Goal: Information Seeking & Learning: Compare options

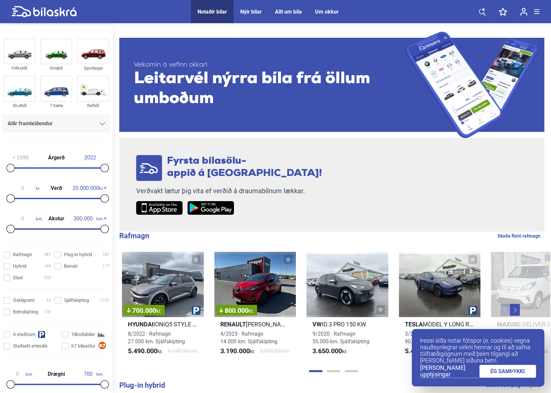
scroll to position [144, 0]
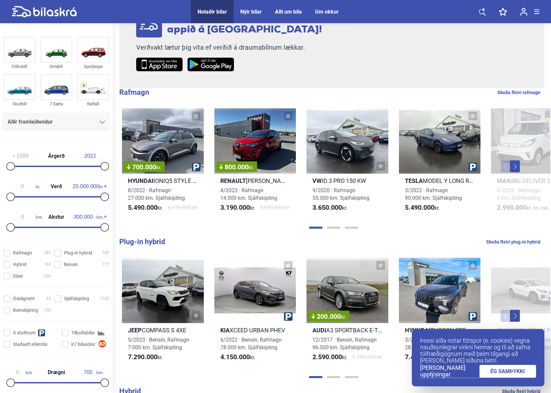
click at [497, 373] on link "ÉG SAMÞYKKI" at bounding box center [508, 371] width 57 height 13
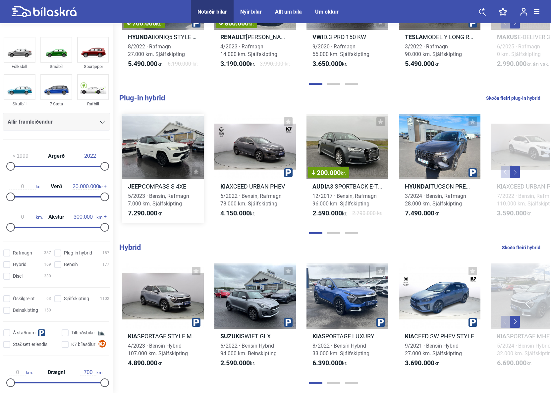
scroll to position [431, 0]
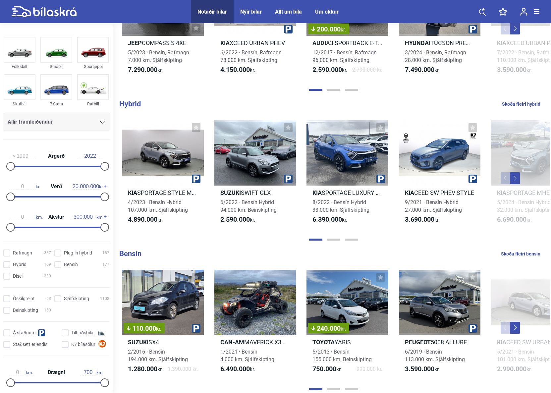
click at [513, 178] on button "Next" at bounding box center [515, 178] width 10 height 12
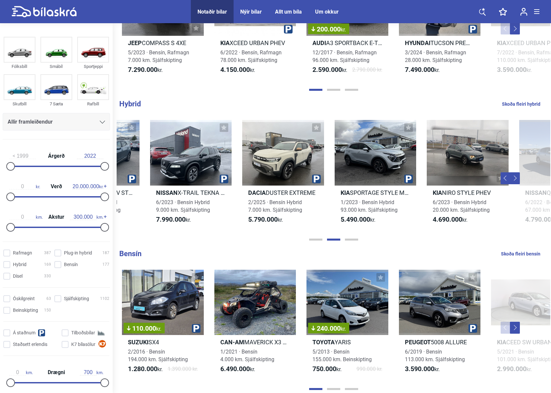
scroll to position [0, 434]
click at [516, 178] on button "Next" at bounding box center [515, 178] width 10 height 12
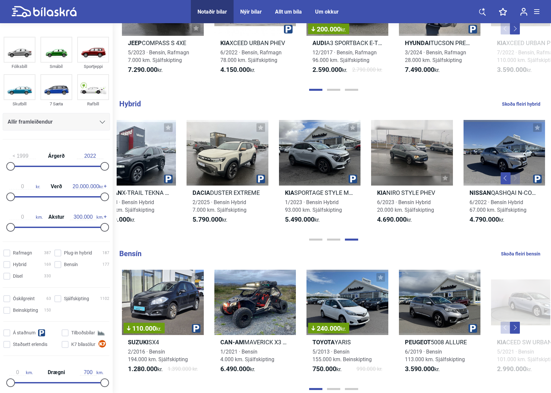
scroll to position [575, 0]
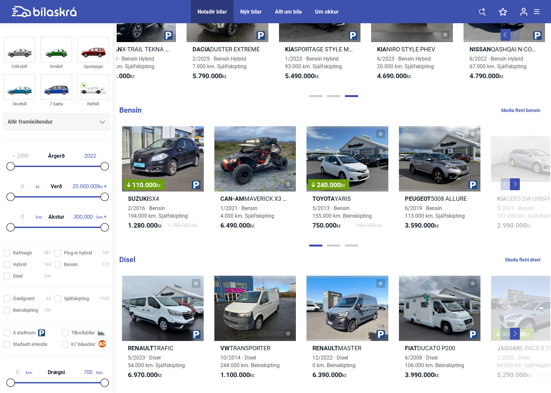
click at [516, 183] on button "Next" at bounding box center [515, 184] width 10 height 12
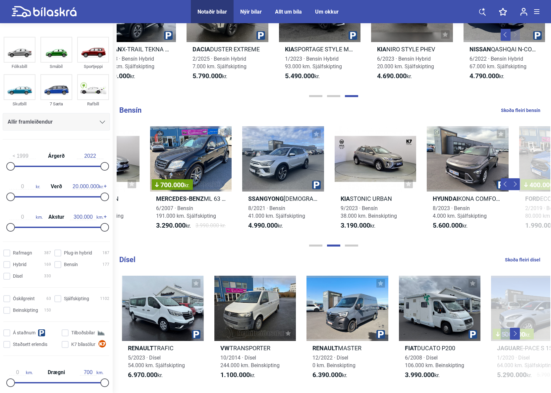
scroll to position [0, 434]
click at [516, 183] on button "Next" at bounding box center [515, 184] width 10 height 12
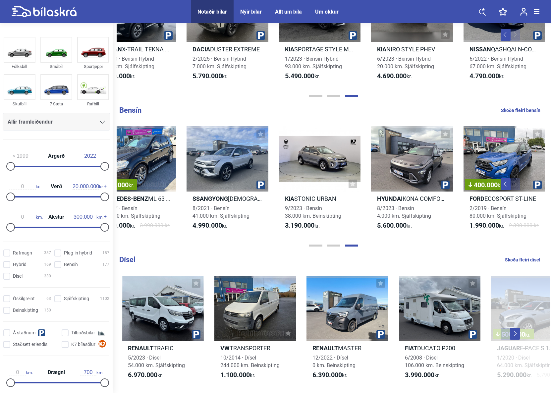
scroll to position [719, 0]
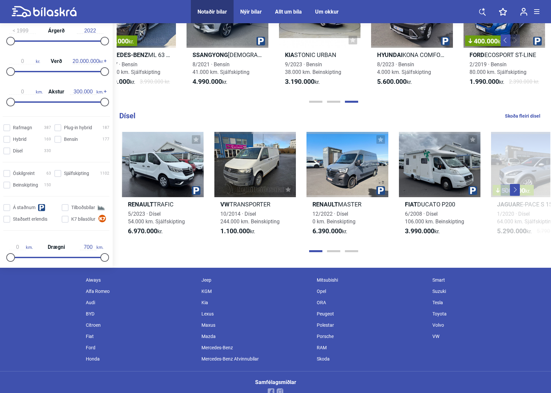
click at [515, 192] on button "Next" at bounding box center [515, 190] width 10 height 12
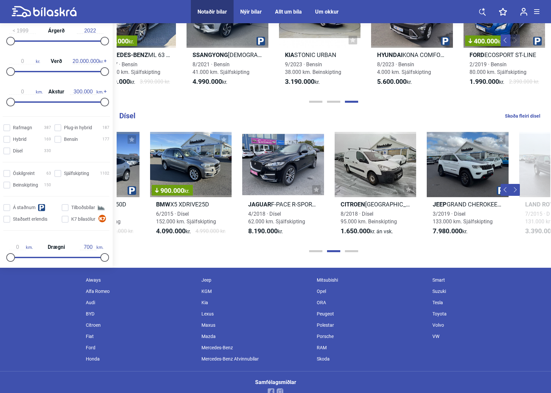
scroll to position [0, 434]
click at [515, 192] on button "Next" at bounding box center [515, 190] width 10 height 12
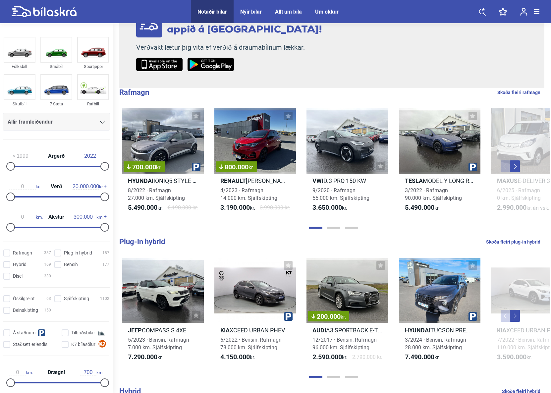
scroll to position [0, 0]
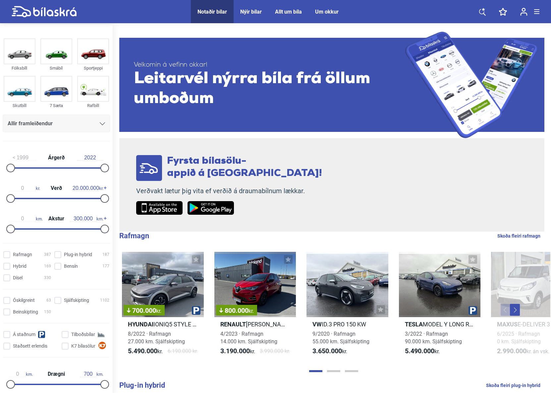
click at [515, 312] on button "Next" at bounding box center [515, 310] width 10 height 12
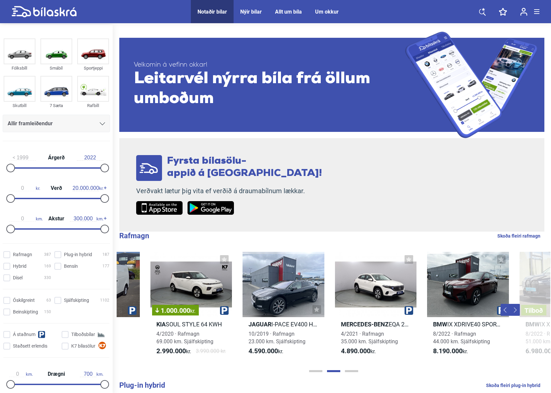
scroll to position [0, 434]
click at [515, 312] on button "Next" at bounding box center [515, 310] width 10 height 12
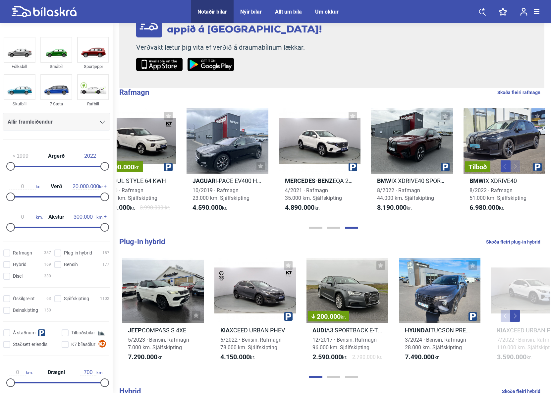
scroll to position [287, 0]
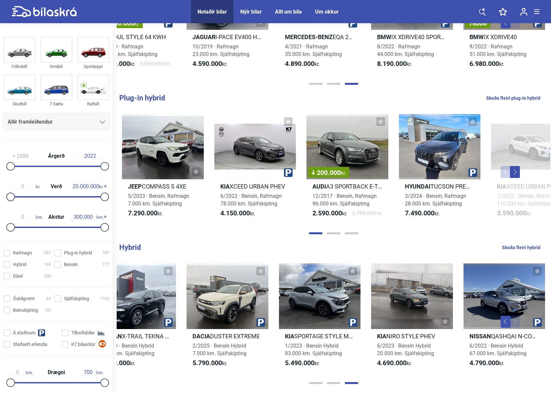
click at [9, 196] on div at bounding box center [10, 197] width 9 height 9
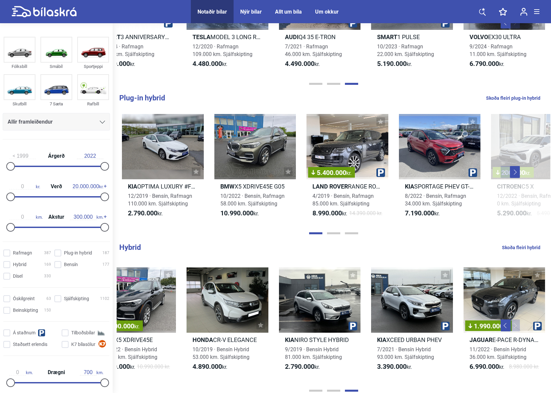
click at [9, 196] on div at bounding box center [10, 197] width 9 height 9
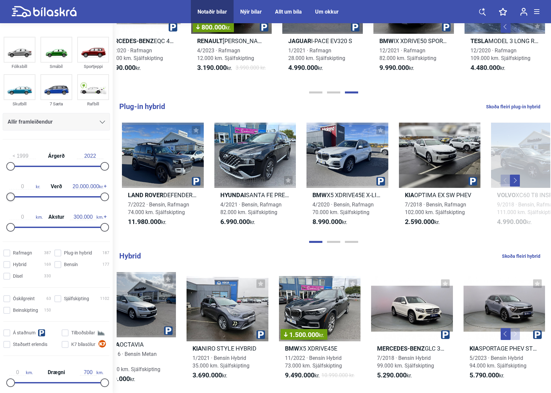
click at [9, 196] on div at bounding box center [10, 197] width 9 height 9
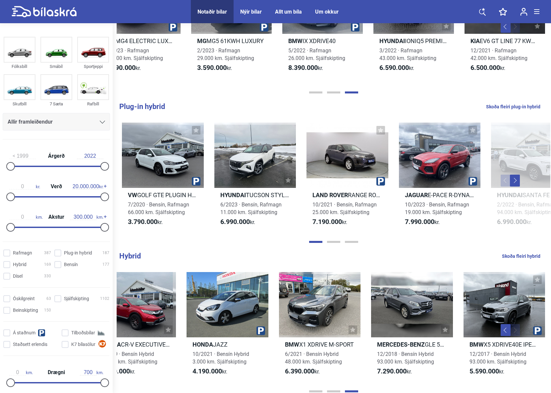
click at [10, 228] on div at bounding box center [10, 227] width 9 height 9
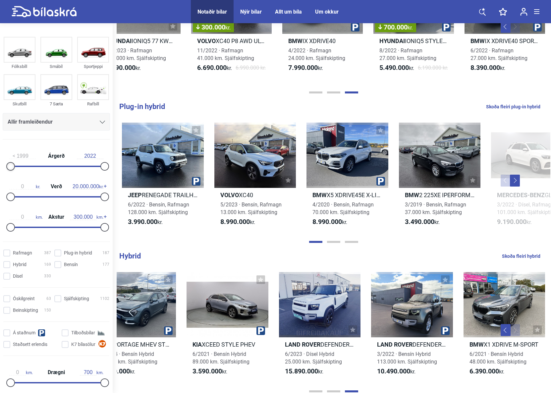
click at [10, 167] on div at bounding box center [10, 166] width 9 height 9
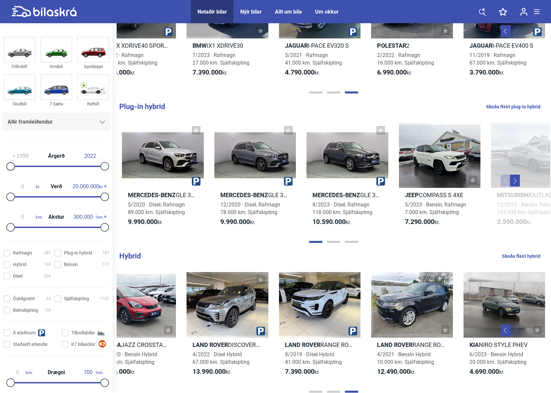
click at [9, 169] on div at bounding box center [10, 166] width 9 height 9
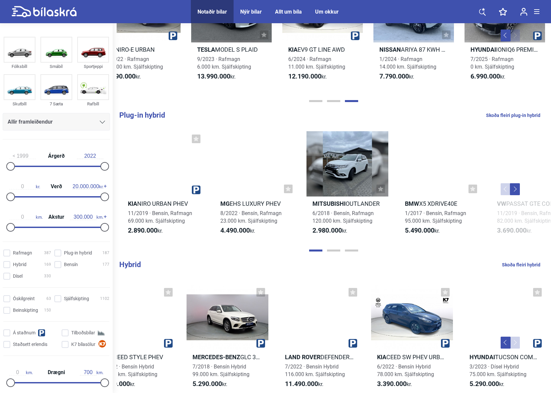
scroll to position [287, 0]
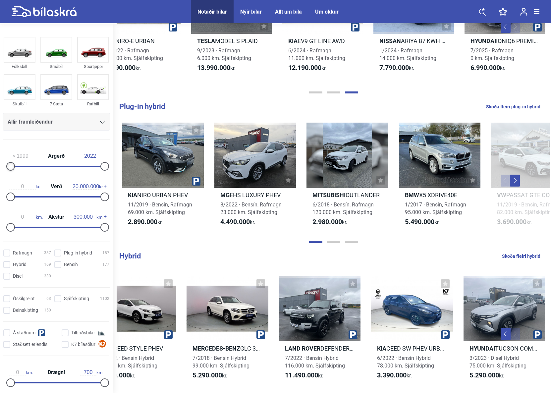
click at [10, 169] on div at bounding box center [10, 166] width 9 height 9
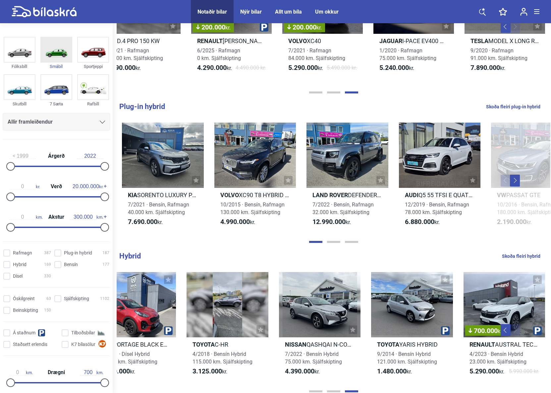
click at [55, 53] on img at bounding box center [56, 49] width 31 height 25
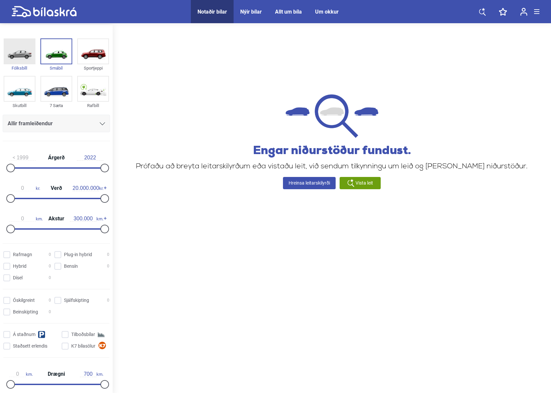
click at [17, 58] on img at bounding box center [19, 51] width 31 height 25
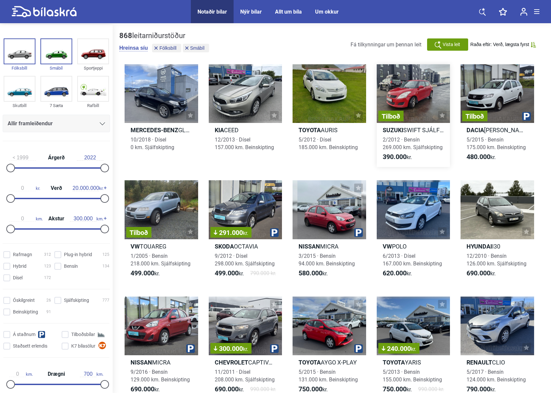
click at [411, 110] on div "Tilboð" at bounding box center [414, 93] width 74 height 59
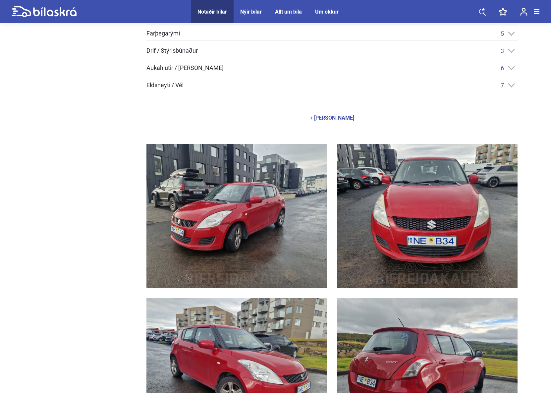
scroll to position [144, 0]
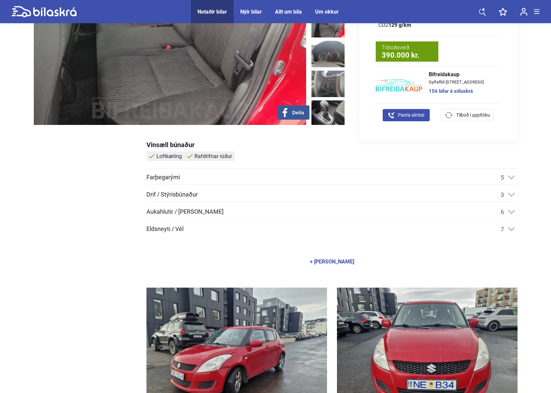
click at [156, 193] on span "Drif / Stýrisbúnaður" at bounding box center [172, 195] width 51 height 6
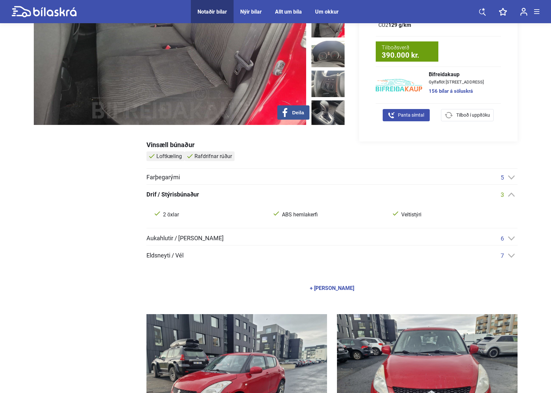
click at [161, 178] on span "Farþegarými" at bounding box center [163, 177] width 33 height 6
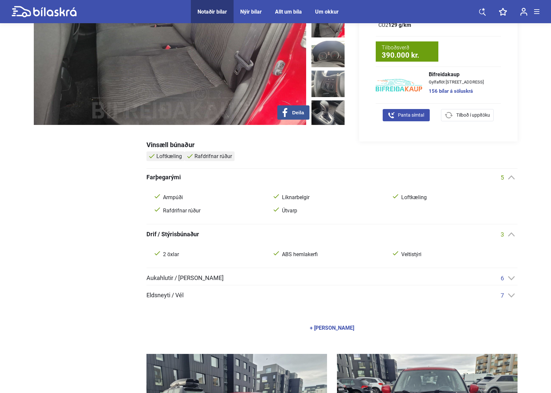
click at [190, 280] on span "Aukahlutir / [PERSON_NAME]" at bounding box center [185, 278] width 77 height 6
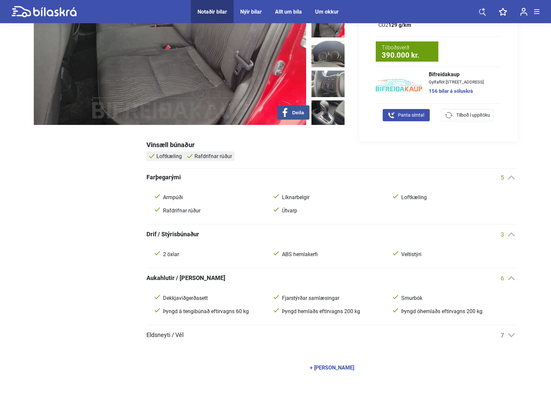
click at [167, 335] on span "Eldsneyti / Vél" at bounding box center [165, 335] width 37 height 6
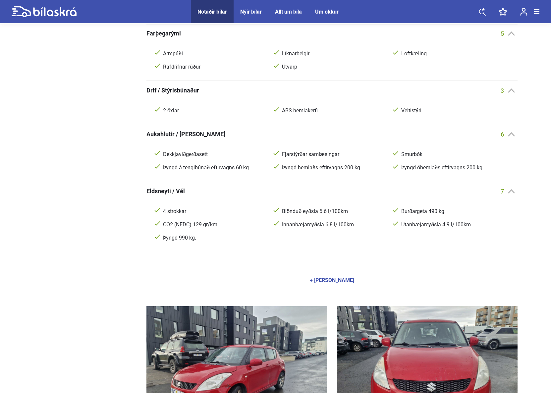
scroll to position [0, 0]
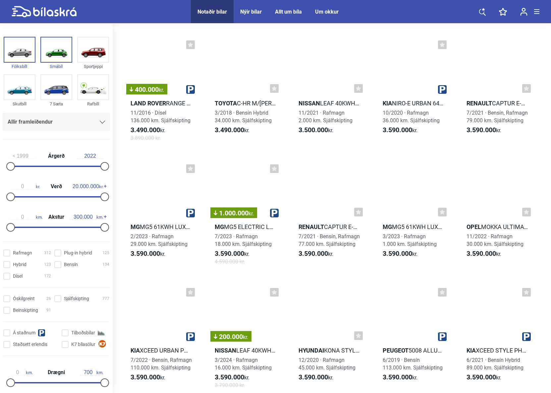
scroll to position [7903, 0]
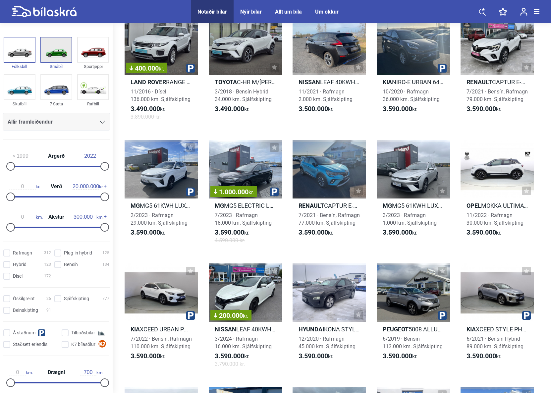
click at [54, 54] on img at bounding box center [56, 49] width 31 height 25
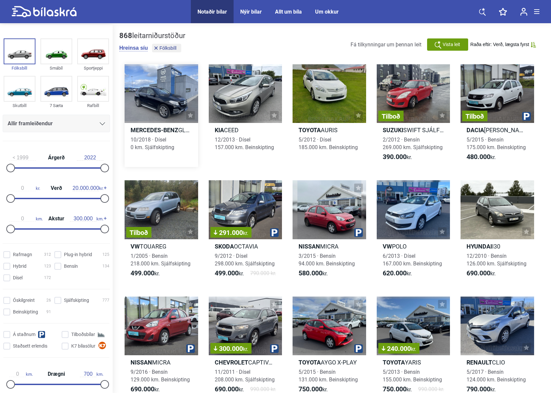
click at [152, 116] on div at bounding box center [162, 93] width 74 height 59
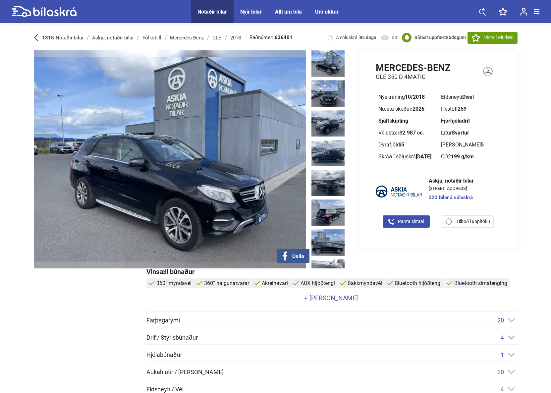
scroll to position [144, 0]
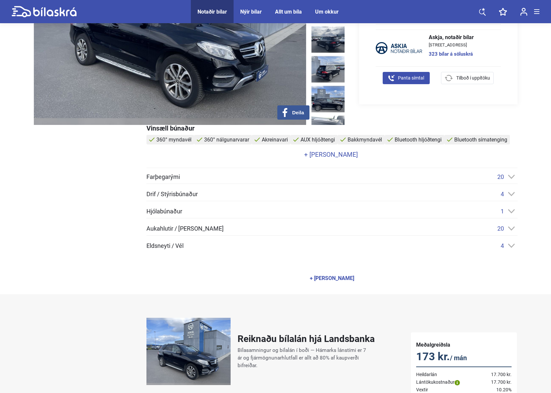
click at [169, 212] on span "Hjólabúnaður" at bounding box center [165, 212] width 36 height 6
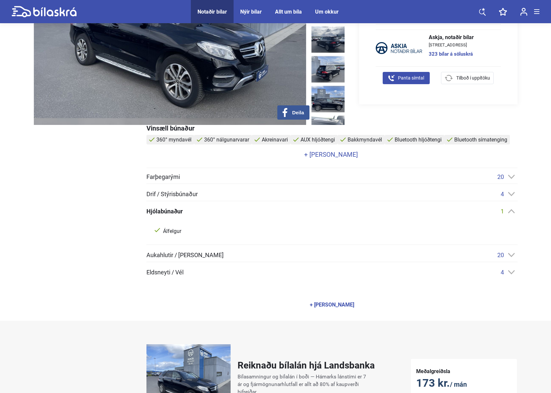
click at [178, 194] on span "Drif / Stýrisbúnaður" at bounding box center [172, 194] width 51 height 6
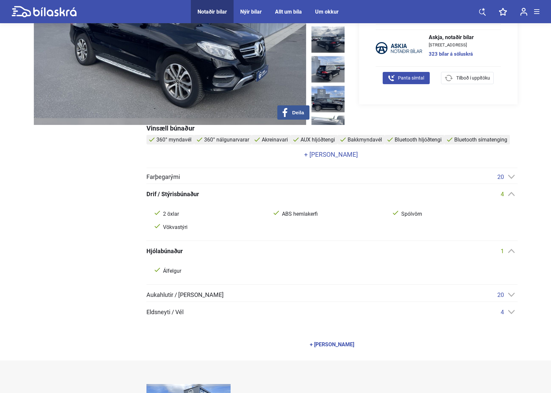
click at [168, 176] on span "Farþegarými" at bounding box center [163, 177] width 33 height 6
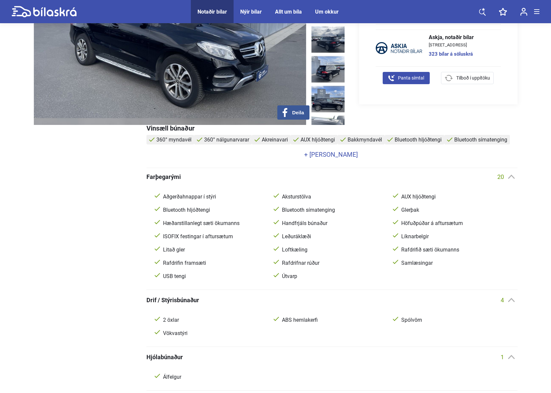
scroll to position [287, 0]
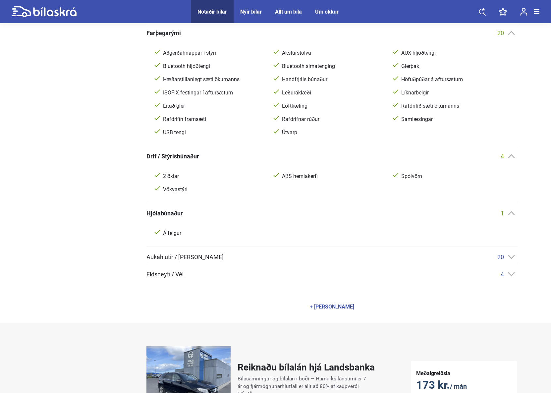
click at [195, 258] on span "Aukahlutir / [PERSON_NAME]" at bounding box center [185, 257] width 77 height 6
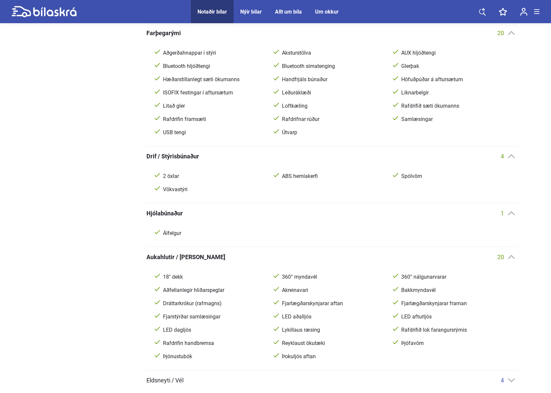
scroll to position [431, 0]
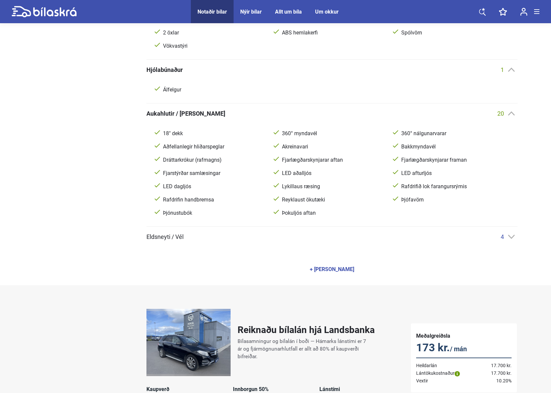
click at [167, 239] on span "Eldsneyti / Vél" at bounding box center [165, 237] width 37 height 6
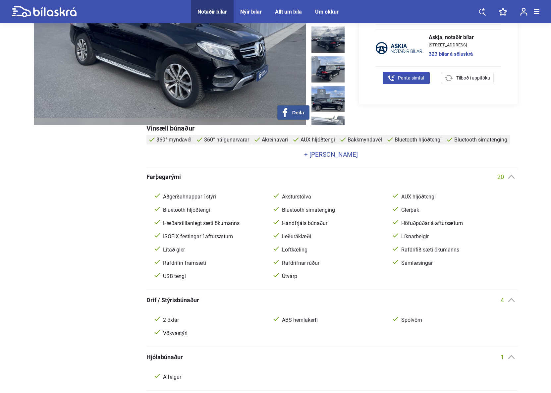
scroll to position [0, 0]
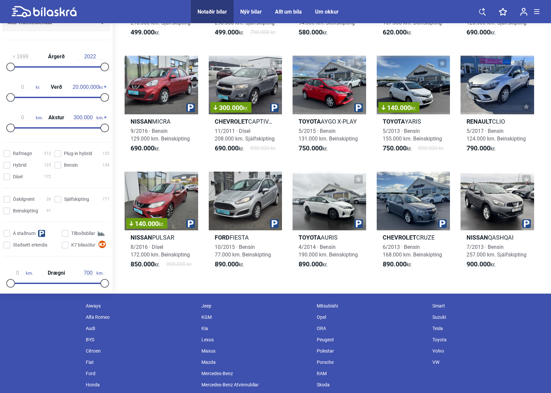
scroll to position [278, 0]
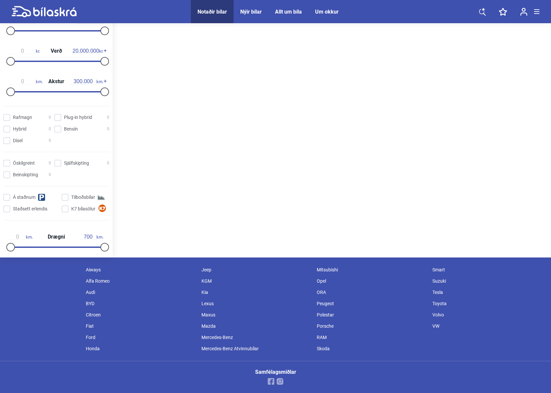
scroll to position [138, 0]
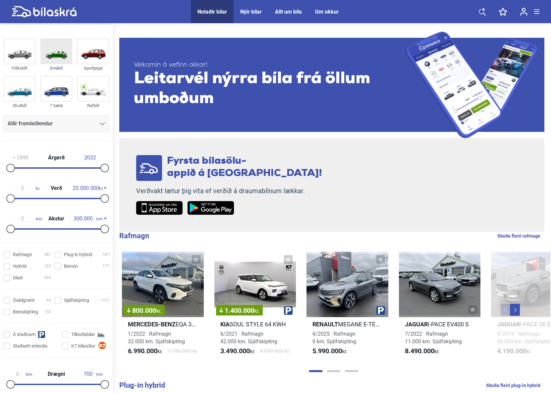
click at [58, 55] on img at bounding box center [56, 51] width 31 height 25
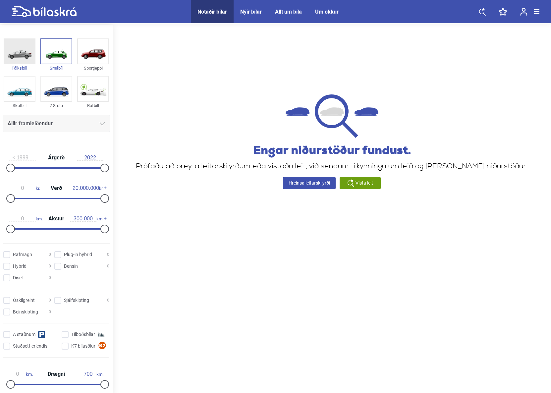
click at [20, 54] on img at bounding box center [19, 51] width 31 height 25
